Goal: Task Accomplishment & Management: Complete application form

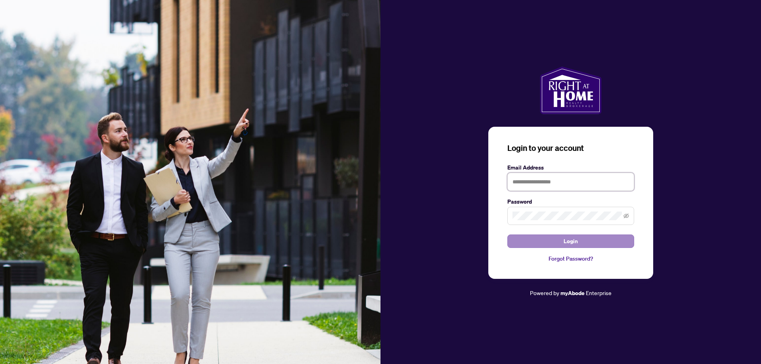
type input "**********"
click at [559, 243] on button "Login" at bounding box center [570, 241] width 127 height 13
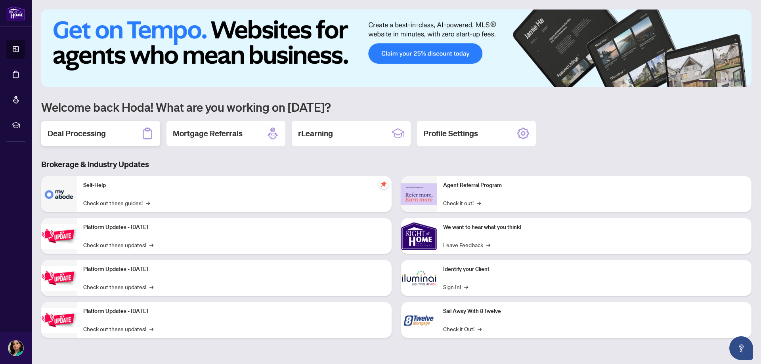
click at [86, 136] on h2 "Deal Processing" at bounding box center [77, 133] width 58 height 11
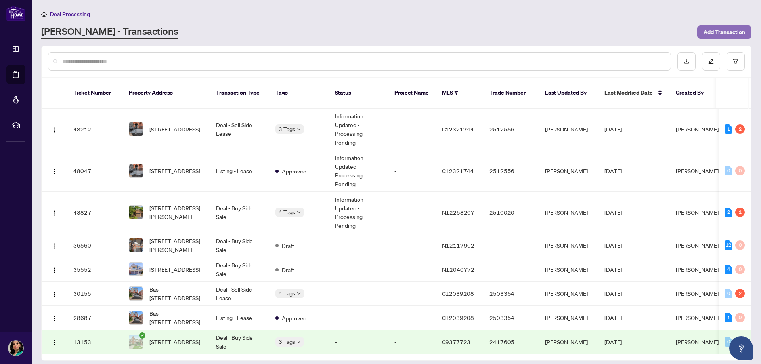
click at [723, 36] on span "Add Transaction" at bounding box center [725, 32] width 42 height 13
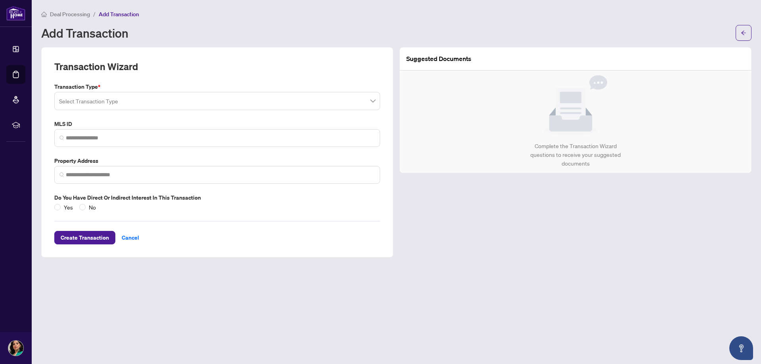
click at [167, 103] on input "search" at bounding box center [213, 102] width 309 height 17
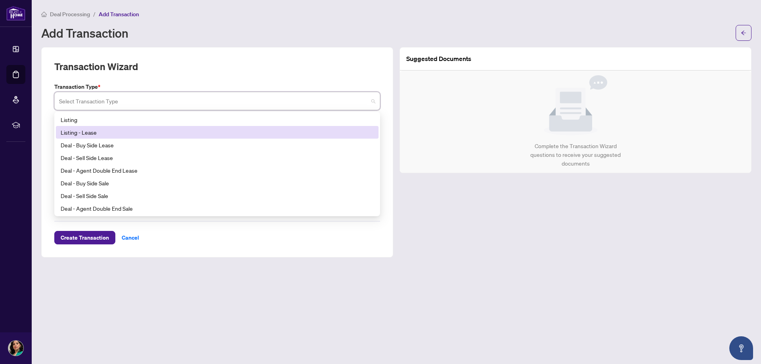
click at [173, 133] on div "Listing - Lease" at bounding box center [217, 132] width 313 height 9
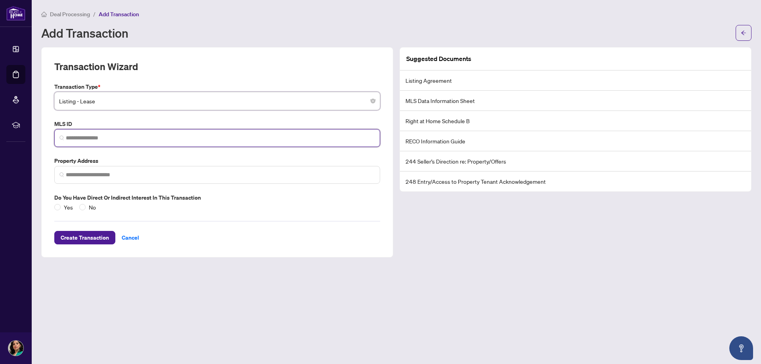
click at [173, 141] on input "search" at bounding box center [220, 138] width 309 height 8
paste input "*********"
type input "*********"
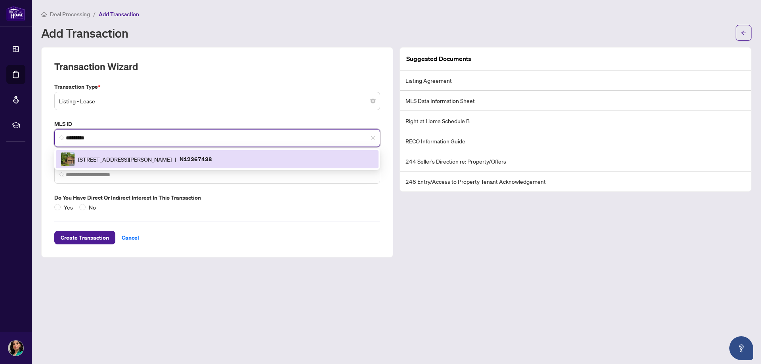
click at [126, 162] on span "[STREET_ADDRESS][PERSON_NAME]" at bounding box center [125, 159] width 94 height 9
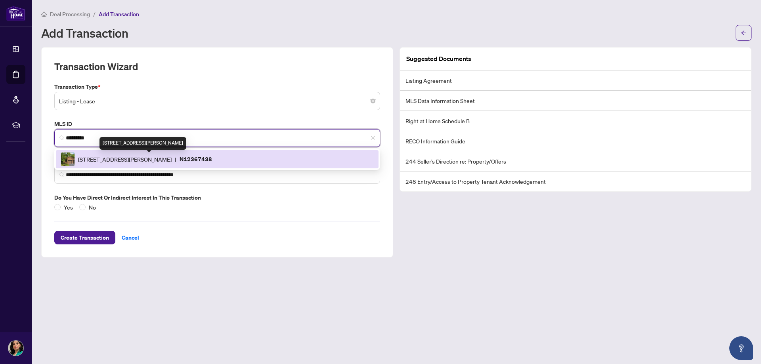
type input "**********"
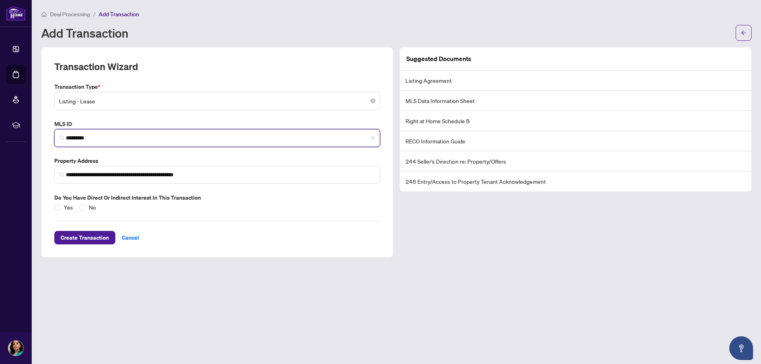
type input "*********"
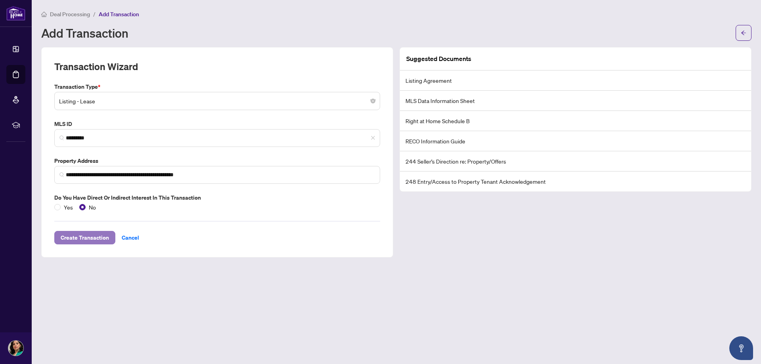
click at [67, 236] on span "Create Transaction" at bounding box center [85, 238] width 48 height 13
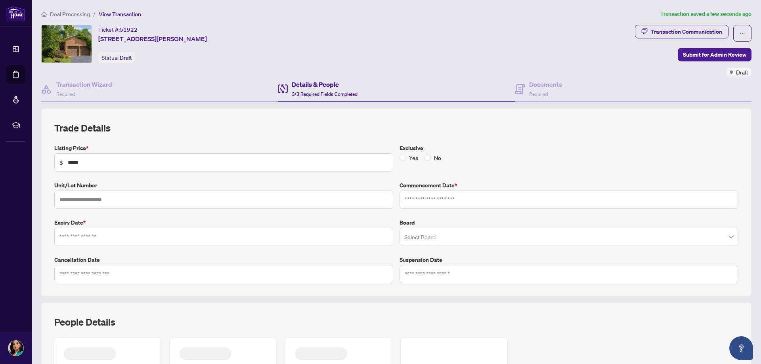
type input "**********"
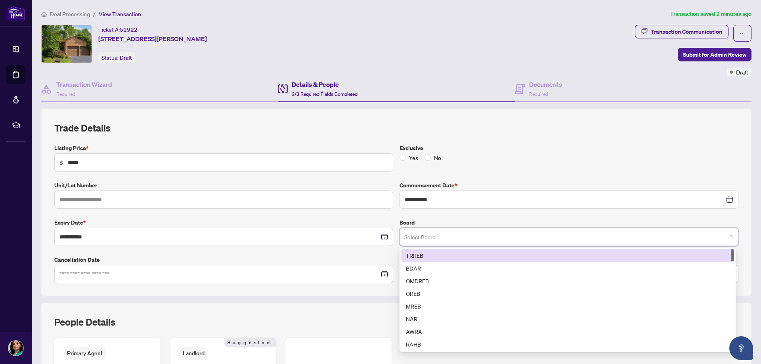
click at [404, 237] on input "search" at bounding box center [565, 238] width 322 height 17
click at [410, 251] on div "TRREB" at bounding box center [567, 255] width 323 height 9
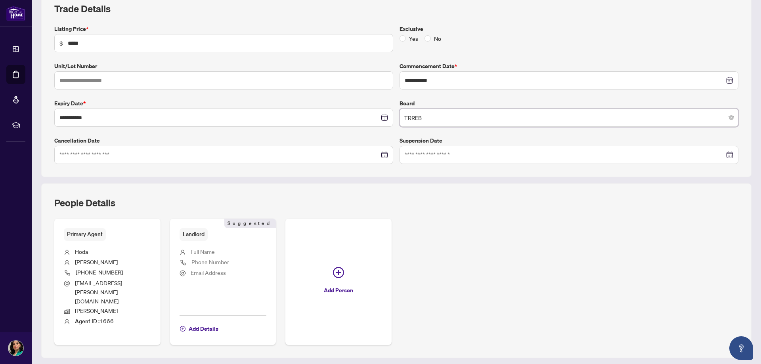
scroll to position [115, 0]
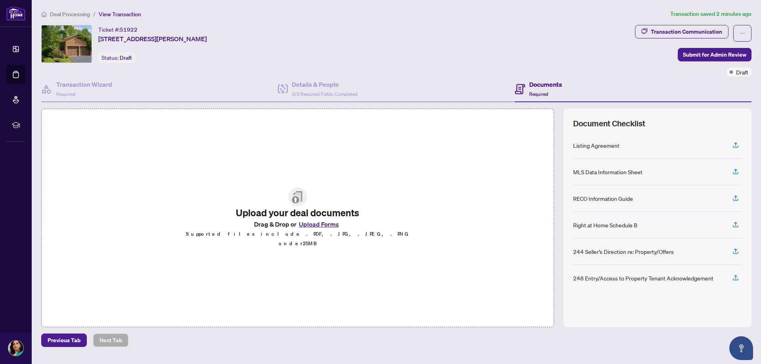
click at [77, 15] on span "Deal Processing" at bounding box center [70, 14] width 40 height 7
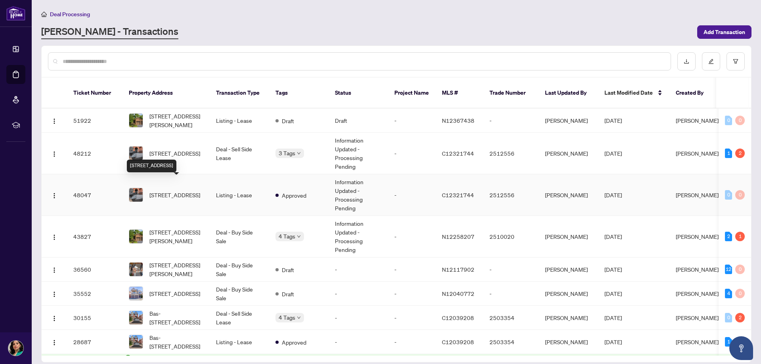
click at [179, 192] on span "[STREET_ADDRESS]" at bounding box center [174, 195] width 51 height 9
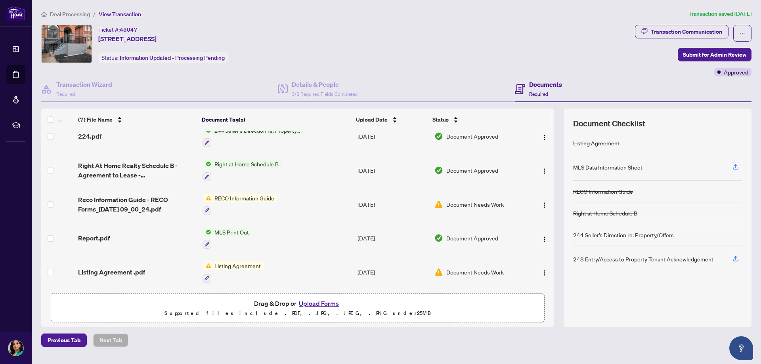
scroll to position [81, 0]
click at [118, 268] on span "Listing Agreement .pdf" at bounding box center [111, 272] width 67 height 10
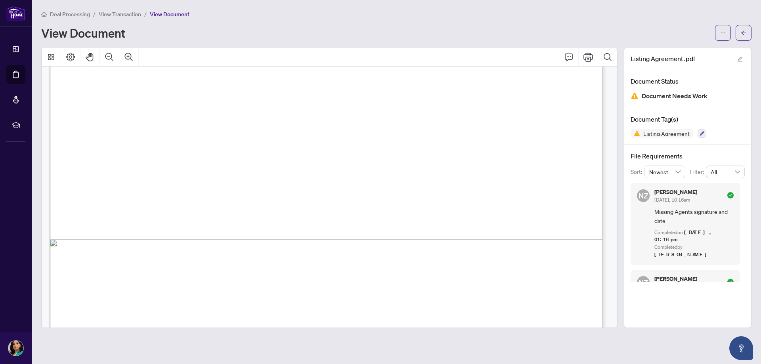
scroll to position [4151, 0]
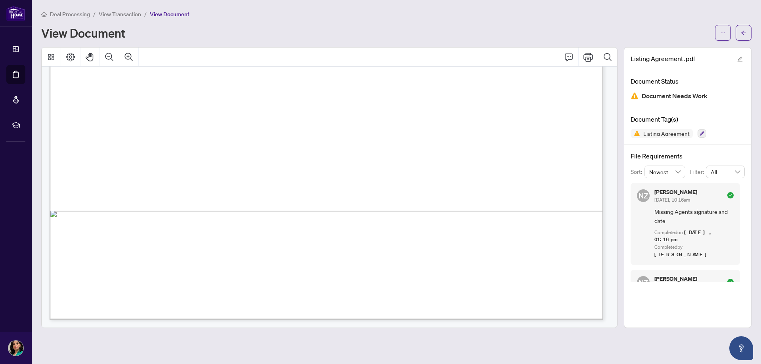
click at [114, 15] on span "View Transaction" at bounding box center [120, 14] width 42 height 7
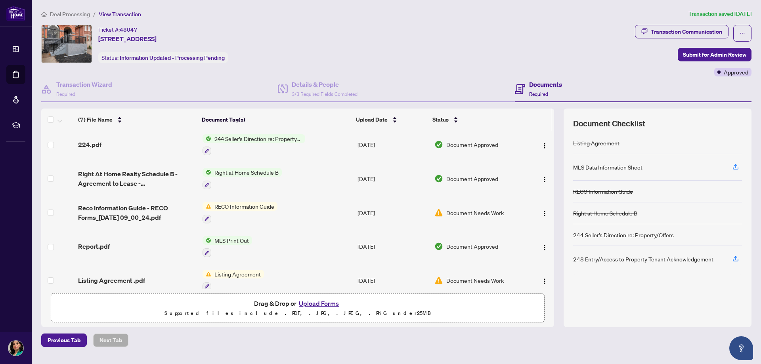
scroll to position [81, 0]
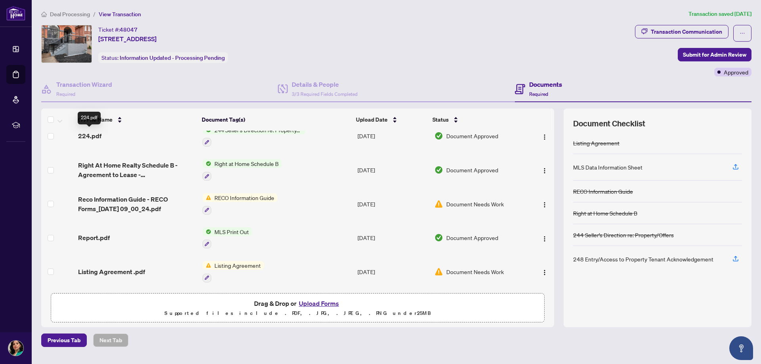
click at [92, 134] on span "224.pdf" at bounding box center [89, 136] width 23 height 10
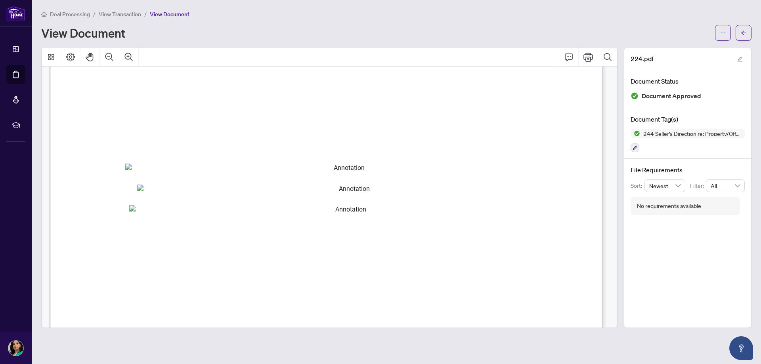
scroll to position [15, 0]
click at [111, 17] on span "View Transaction" at bounding box center [120, 14] width 42 height 7
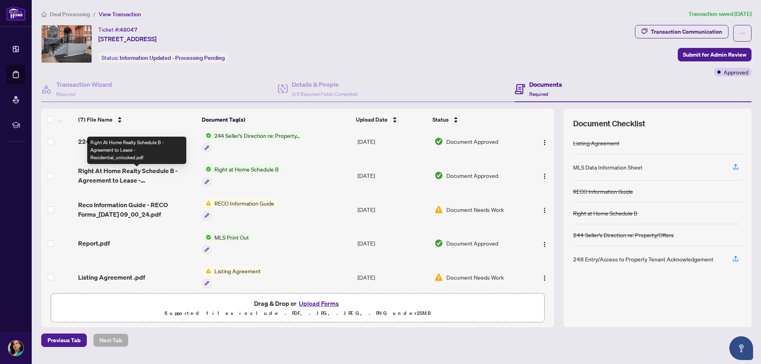
scroll to position [69, 0]
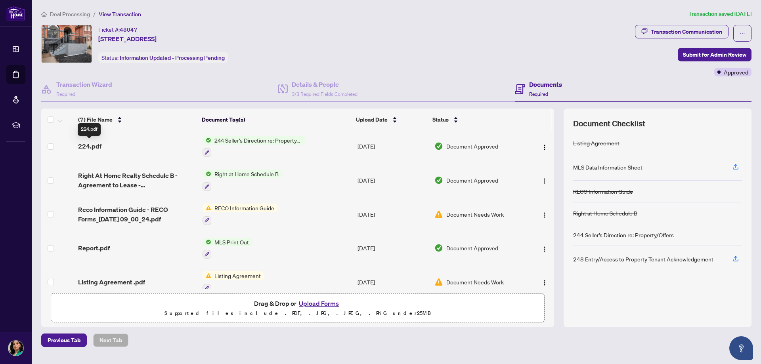
click at [96, 145] on span "224.pdf" at bounding box center [89, 147] width 23 height 10
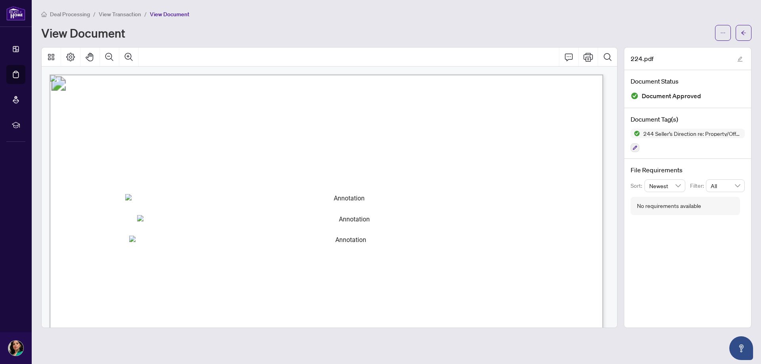
click at [75, 12] on span "Deal Processing" at bounding box center [70, 14] width 40 height 7
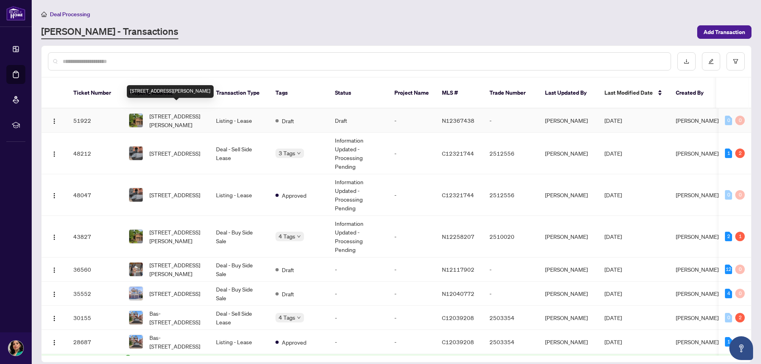
click at [179, 115] on span "[STREET_ADDRESS][PERSON_NAME]" at bounding box center [176, 120] width 54 height 17
